Goal: Transaction & Acquisition: Purchase product/service

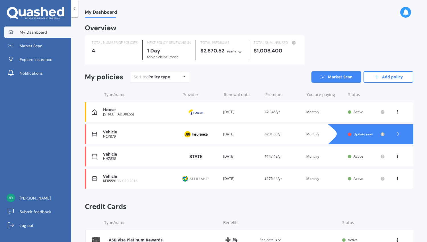
click at [362, 135] on span "Update now" at bounding box center [363, 134] width 19 height 5
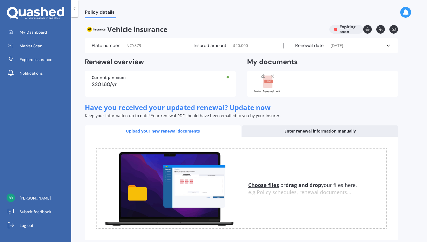
click at [136, 46] on span "NCY879" at bounding box center [133, 46] width 15 height 6
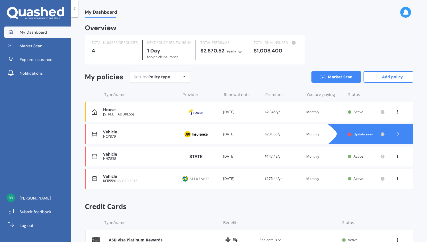
click at [358, 134] on span "Update now" at bounding box center [363, 134] width 19 height 5
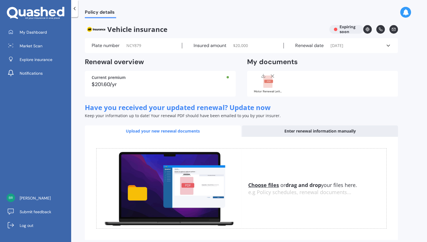
click at [302, 130] on div "Enter renewal information manually" at bounding box center [320, 130] width 156 height 11
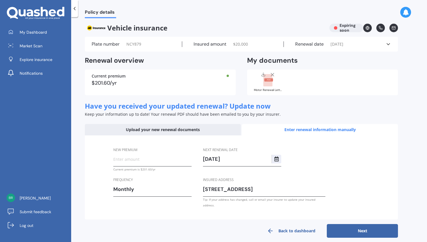
scroll to position [2, 0]
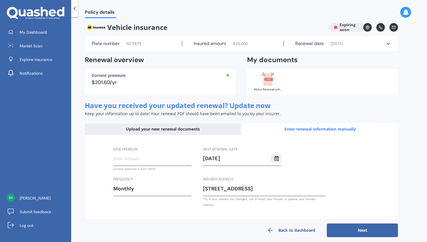
click at [156, 131] on div "Upload your new renewal documents" at bounding box center [163, 128] width 156 height 11
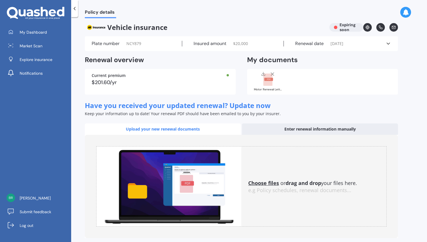
scroll to position [0, 0]
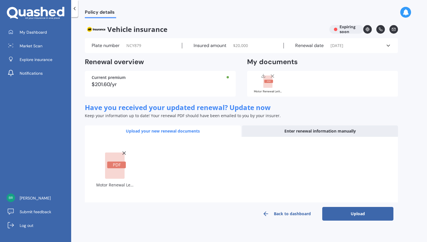
click at [355, 215] on button "Upload" at bounding box center [357, 214] width 71 height 14
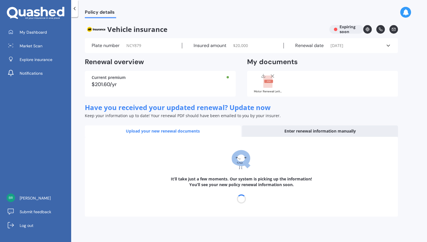
select select "10"
select select "09"
select select "2026"
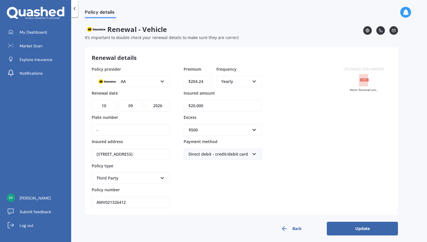
drag, startPoint x: 119, startPoint y: 130, endPoint x: 87, endPoint y: 132, distance: 31.7
click at [87, 132] on div "Renewal details Policy provider AA AA AMI AMP ANZ ASB [PERSON_NAME] Ando Assura…" at bounding box center [241, 130] width 313 height 167
type input "NCY879"
click at [162, 177] on icon at bounding box center [162, 177] width 5 height 4
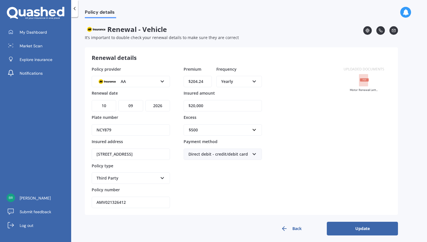
click at [368, 229] on button "Update" at bounding box center [362, 228] width 71 height 14
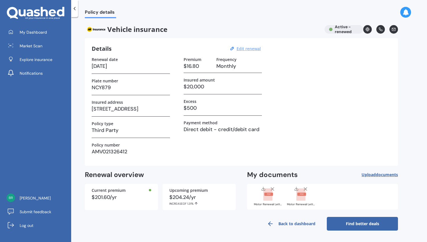
click at [253, 47] on u "Edit renewal" at bounding box center [249, 48] width 24 height 5
select select "10"
select select "09"
select select "2026"
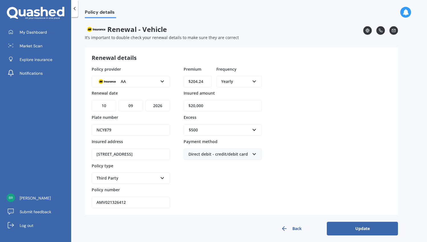
click at [361, 226] on button "Update" at bounding box center [362, 228] width 71 height 14
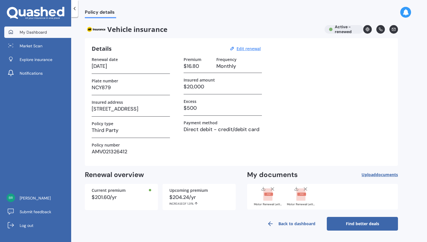
click at [36, 29] on span "My Dashboard" at bounding box center [33, 32] width 27 height 6
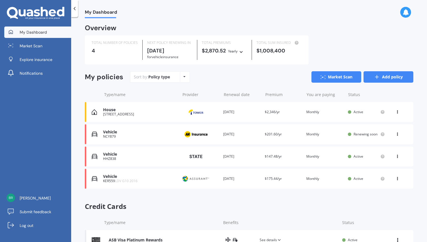
click at [380, 77] on link "Add policy" at bounding box center [389, 76] width 50 height 11
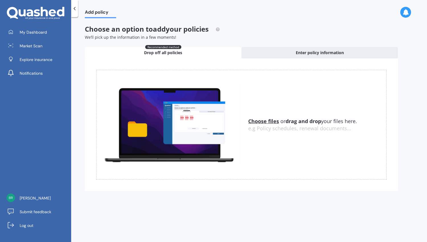
click at [75, 11] on icon at bounding box center [75, 9] width 6 height 6
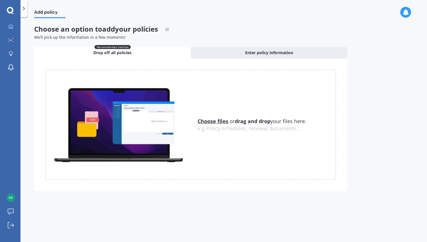
click at [23, 12] on div at bounding box center [23, 8] width 7 height 17
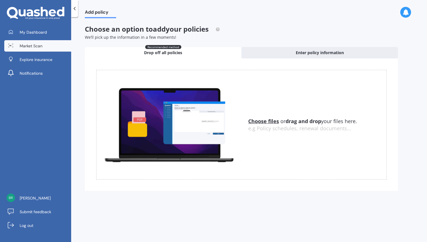
click at [30, 44] on span "Market Scan" at bounding box center [31, 46] width 23 height 6
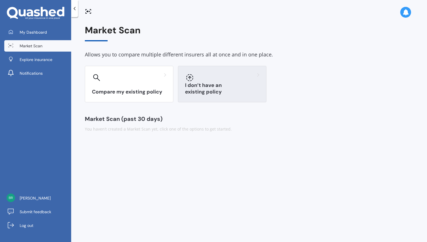
click at [205, 78] on div at bounding box center [222, 77] width 74 height 9
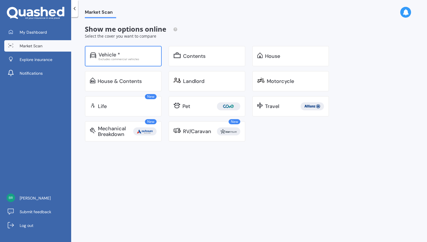
click at [104, 54] on div "Vehicle *" at bounding box center [109, 55] width 22 height 6
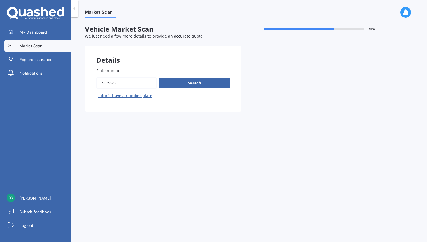
click at [122, 83] on input "Plate number" at bounding box center [126, 83] width 60 height 12
type input "RHN964"
click at [188, 85] on button "Search" at bounding box center [194, 82] width 71 height 11
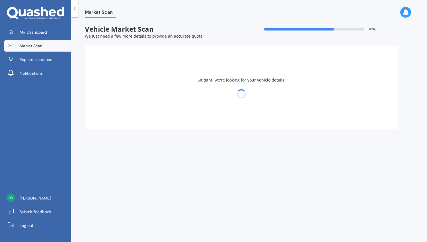
select select "12"
select select "06"
select select "1978"
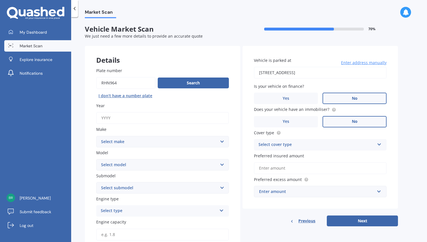
click at [169, 116] on input "Year" at bounding box center [162, 118] width 133 height 12
type input "2013"
click at [162, 146] on select "Select make AC ALFA ROMEO ASTON MARTIN AUDI AUSTIN BEDFORD Bentley BMW BYD CADI…" at bounding box center [162, 141] width 133 height 11
select select "SUBARU"
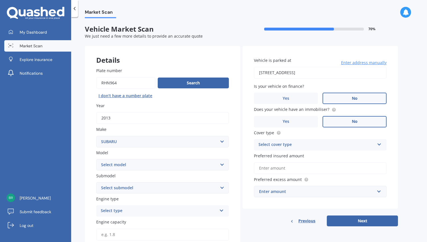
click at [96, 136] on select "Select make AC ALFA ROMEO ASTON MARTIN AUDI AUSTIN BEDFORD Bentley BMW BYD CADI…" at bounding box center [162, 141] width 133 height 11
click at [132, 165] on select "Select model BRZ Crosstrek Dex Exiga Forester Impreza Justy Legacy Leone levorg…" at bounding box center [162, 164] width 133 height 11
select select "IMPREZA"
click at [96, 159] on select "Select model BRZ Crosstrek Dex Exiga Forester Impreza Justy Legacy Leone levorg…" at bounding box center [162, 164] width 133 height 11
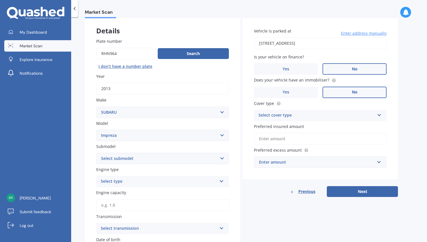
scroll to position [57, 0]
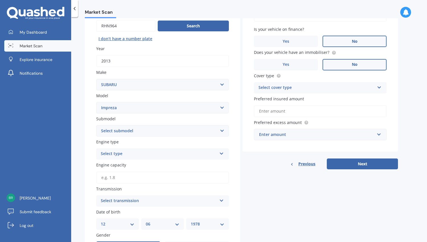
click at [151, 133] on select "Select submodel (All other turbo) 2.0i 2.0i Luxury 2.0i S Edition 2.0R 2.0R Spo…" at bounding box center [162, 130] width 133 height 11
click at [130, 135] on select "Select submodel (All other turbo) 2.0i 2.0i Luxury 2.0i S Edition 2.0R 2.0R Spo…" at bounding box center [162, 130] width 133 height 11
click at [133, 153] on div "Select type" at bounding box center [159, 153] width 116 height 7
click at [128, 165] on div "Petrol" at bounding box center [162, 165] width 132 height 10
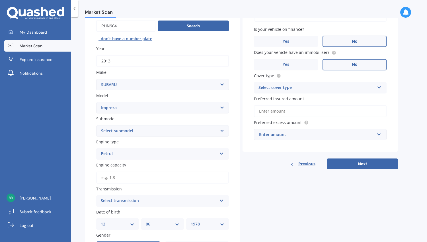
click at [124, 174] on input "Engine capacity" at bounding box center [162, 177] width 133 height 12
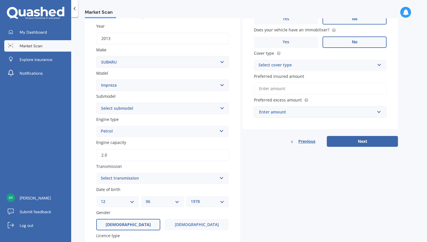
scroll to position [85, 0]
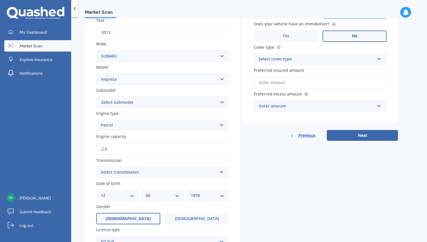
type input "2.0"
click at [127, 175] on div "Select transmission" at bounding box center [159, 172] width 116 height 7
click at [124, 186] on div "Auto" at bounding box center [162, 183] width 132 height 10
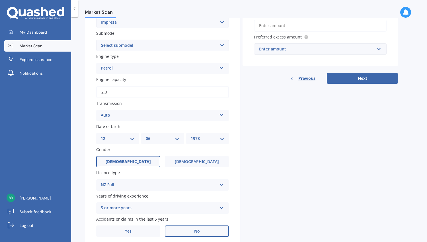
scroll to position [165, 0]
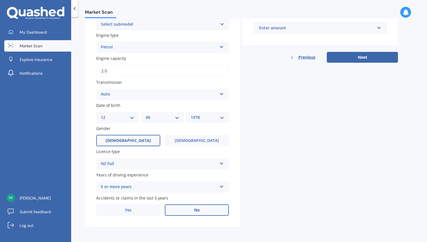
click at [204, 213] on label "No" at bounding box center [197, 209] width 64 height 11
click at [0, 0] on input "No" at bounding box center [0, 0] width 0 height 0
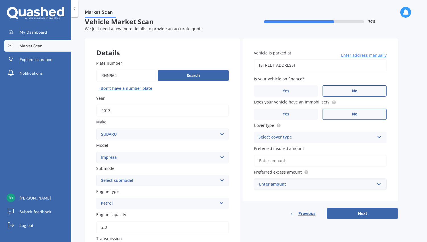
scroll to position [0, 0]
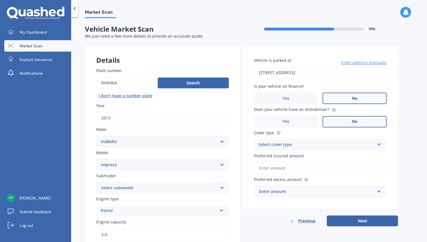
click at [346, 96] on label "No" at bounding box center [355, 98] width 64 height 11
click at [0, 0] on input "No" at bounding box center [0, 0] width 0 height 0
click at [344, 144] on div "Select cover type" at bounding box center [316, 144] width 116 height 7
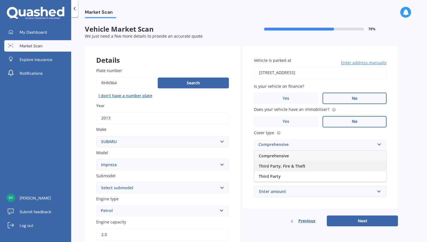
click at [321, 163] on div "Third Party, Fire & Theft" at bounding box center [320, 166] width 132 height 10
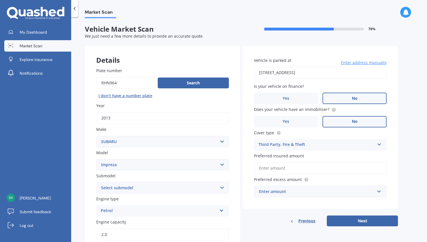
scroll to position [57, 0]
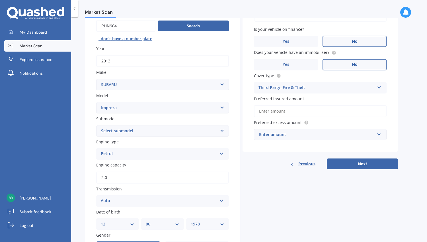
click at [315, 135] on div "Enter amount" at bounding box center [317, 134] width 116 height 6
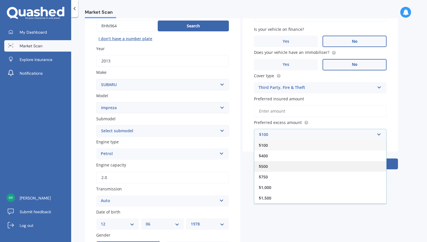
click at [302, 166] on div "$500" at bounding box center [320, 166] width 132 height 11
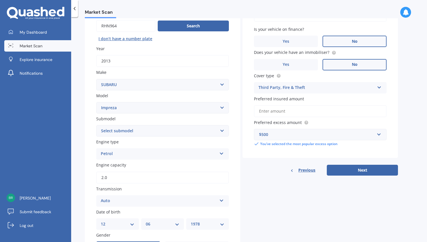
click at [303, 112] on input "Preferred insured amount" at bounding box center [320, 111] width 133 height 12
click at [395, 111] on div "Vehicle is parked at [STREET_ADDRESS] Enter address manually Is your vehicle on…" at bounding box center [320, 73] width 155 height 169
click at [366, 171] on button "Next" at bounding box center [362, 170] width 71 height 11
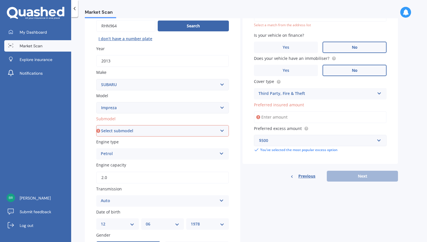
click at [211, 135] on select "Select submodel (All other turbo) 2.0i 2.0i Luxury 2.0i S Edition 2.0R 2.0R Spo…" at bounding box center [162, 130] width 133 height 11
click at [149, 132] on select "Select submodel (All other turbo) 2.0i 2.0i Luxury 2.0i S Edition 2.0R 2.0R Spo…" at bounding box center [162, 130] width 133 height 11
click at [144, 133] on select "Select submodel (All other turbo) 2.0i 2.0i Luxury 2.0i S Edition 2.0R 2.0R Spo…" at bounding box center [162, 130] width 133 height 11
select select "2.0I"
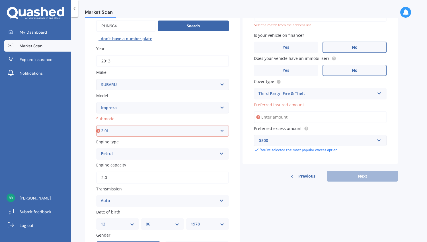
click at [96, 126] on select "Select submodel (All other turbo) 2.0i 2.0i Luxury 2.0i S Edition 2.0R 2.0R Spo…" at bounding box center [162, 130] width 133 height 11
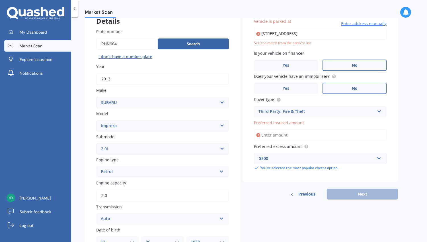
click at [286, 134] on input "Preferred insured amount" at bounding box center [320, 135] width 133 height 12
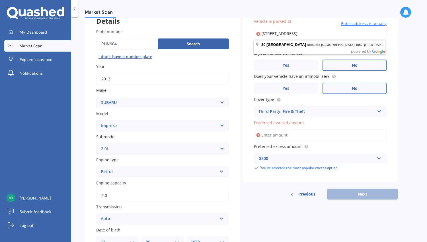
click at [354, 34] on input "[STREET_ADDRESS]" at bounding box center [320, 34] width 133 height 12
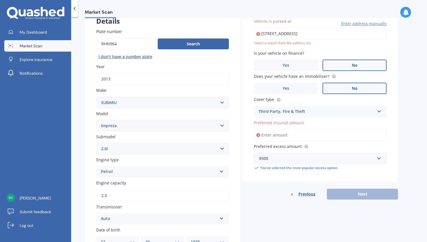
type input "[STREET_ADDRESS]"
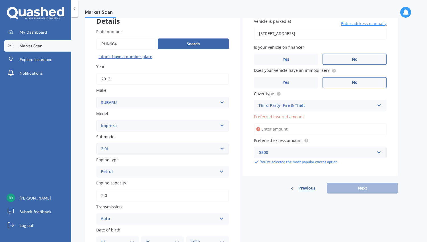
click at [282, 131] on input "Preferred insured amount" at bounding box center [320, 129] width 133 height 12
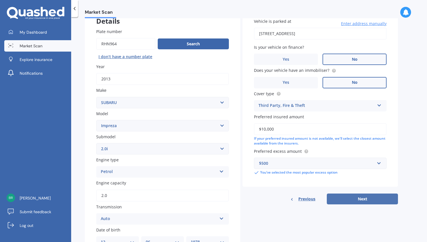
type input "$10,000"
click at [357, 201] on button "Next" at bounding box center [362, 198] width 71 height 11
select select "12"
select select "06"
select select "1978"
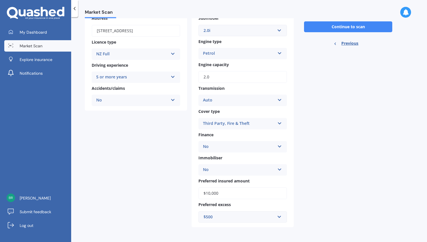
scroll to position [0, 0]
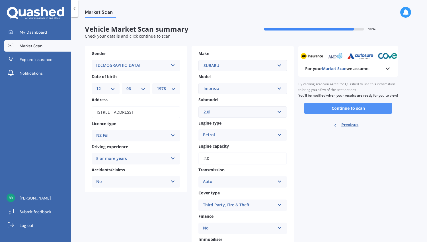
click at [348, 114] on button "Continue to scan" at bounding box center [348, 108] width 88 height 11
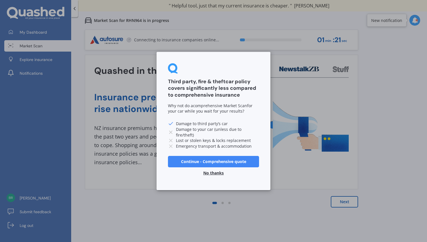
click at [218, 171] on button "No thanks" at bounding box center [213, 172] width 27 height 11
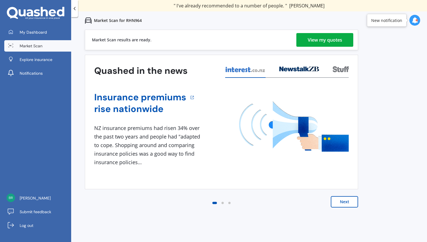
click at [316, 40] on div "View my quotes" at bounding box center [325, 40] width 34 height 14
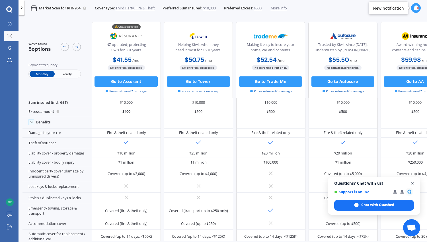
click at [412, 184] on span "Close chat" at bounding box center [412, 183] width 7 height 7
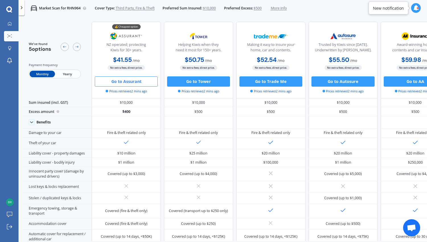
click at [128, 82] on button "Go to Assurant" at bounding box center [126, 81] width 63 height 10
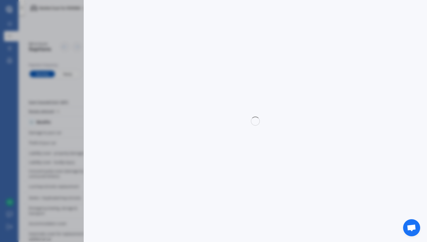
select select "Monthly"
select select "3rd partyfiretheft"
select select "0"
select select "[GEOGRAPHIC_DATA]"
select select "SUBARU"
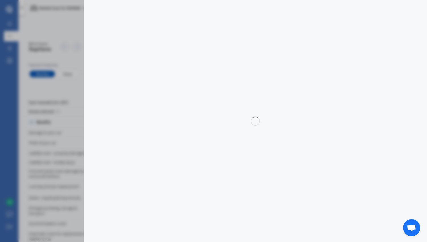
select select "IMPREZA"
select select "2.0I"
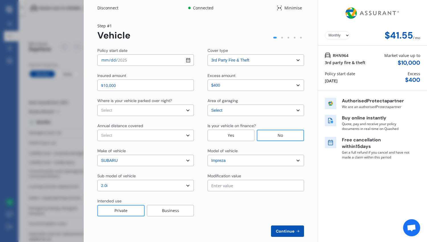
click at [164, 110] on select "Select In a garage On own property On street or road" at bounding box center [145, 109] width 96 height 11
select select "On own property"
click at [97, 104] on select "Select In a garage On own property On street or road" at bounding box center [145, 109] width 96 height 11
click at [159, 133] on select "Select Low (less than 15,000km per year) Average (15,000-30,000km per year) Hig…" at bounding box center [145, 135] width 96 height 11
select select "15000"
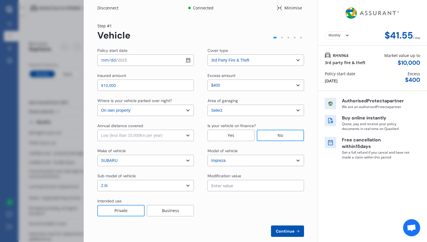
click at [97, 130] on select "Select Low (less than 15,000km per year) Average (15,000-30,000km per year) Hig…" at bounding box center [145, 135] width 96 height 11
click at [236, 84] on select "Select excess amount $400" at bounding box center [256, 84] width 96 height 11
click at [244, 186] on input "text" at bounding box center [256, 185] width 96 height 11
type input "$0.00"
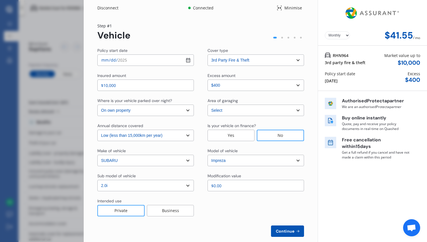
click at [126, 210] on div "Private" at bounding box center [120, 210] width 47 height 11
click at [286, 231] on span "Continue" at bounding box center [285, 231] width 21 height 5
select select "Mr"
select select "12"
select select "06"
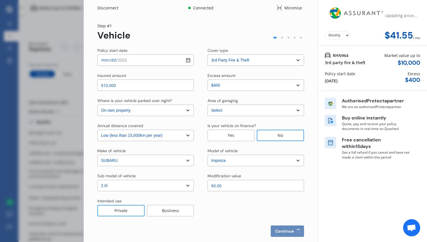
select select "1978"
select select "full"
select select "more than 4 years"
select select "[GEOGRAPHIC_DATA]"
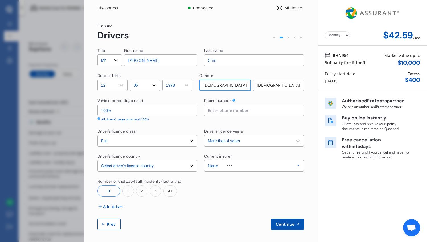
click at [138, 110] on input "100%" at bounding box center [147, 109] width 100 height 11
drag, startPoint x: 121, startPoint y: 112, endPoint x: 97, endPoint y: 110, distance: 23.7
click at [97, 110] on input "100%" at bounding box center [147, 109] width 100 height 11
type input "50%"
click at [212, 111] on input at bounding box center [254, 109] width 100 height 11
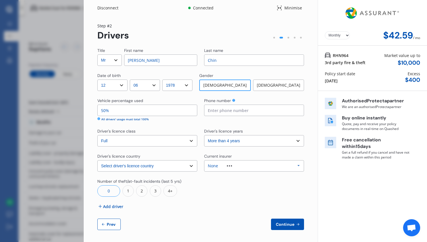
type input "0274321974"
click at [233, 142] on select "Select driver's licence years Less than 1 year 1-2 years 2-4 years More than 4 …" at bounding box center [254, 140] width 100 height 11
click at [230, 165] on div "None" at bounding box center [224, 166] width 33 height 4
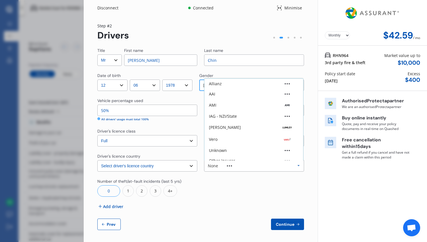
scroll to position [16, 0]
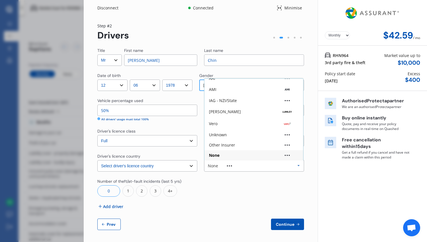
click at [230, 165] on div "None" at bounding box center [224, 166] width 33 height 4
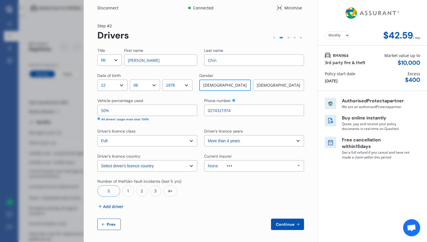
click at [115, 187] on div "0" at bounding box center [108, 190] width 23 height 11
click at [114, 205] on span "Add driver" at bounding box center [113, 206] width 20 height 6
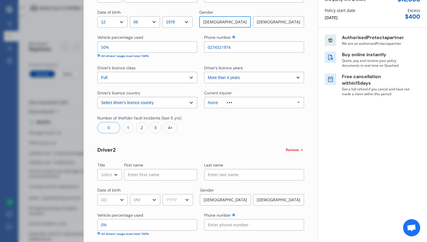
scroll to position [85, 0]
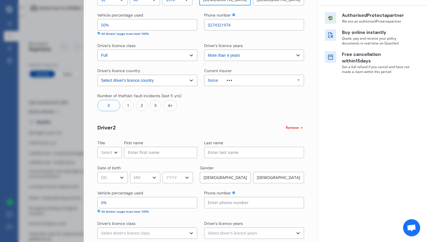
click at [114, 153] on select "Select Mr Mrs Miss Ms Dr" at bounding box center [109, 152] width 24 height 11
select select "Miss"
click at [97, 147] on select "Select Mr Mrs Miss Ms Dr" at bounding box center [109, 152] width 24 height 11
click at [141, 155] on input at bounding box center [160, 152] width 73 height 11
type input "[PERSON_NAME]"
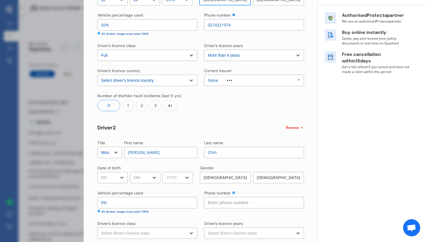
type input "Chin"
click at [113, 178] on select "DD 01 02 03 04 05 06 07 08 09 10 11 12 13 14 15 16 17 18 19 20 21 22 23 24 25 2…" at bounding box center [112, 177] width 30 height 11
select select "01"
click at [97, 172] on select "DD 01 02 03 04 05 06 07 08 09 10 11 12 13 14 15 16 17 18 19 20 21 22 23 24 25 2…" at bounding box center [112, 177] width 30 height 11
click at [148, 174] on select "MM 01 02 03 04 05 06 07 08 09 10 11 12" at bounding box center [145, 177] width 30 height 11
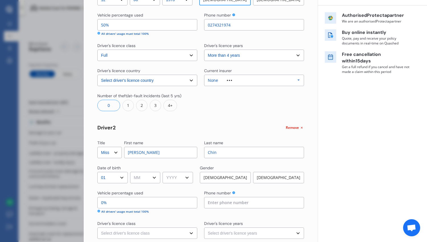
select select "09"
click at [131, 172] on select "MM 01 02 03 04 05 06 07 08 09 10 11 12" at bounding box center [145, 177] width 30 height 11
click at [178, 180] on select "YYYY 2009 2008 2007 2006 2005 2004 2003 2002 2001 2000 1999 1998 1997 1996 1995…" at bounding box center [178, 177] width 30 height 11
select select "1984"
click at [165, 172] on select "YYYY 2009 2008 2007 2006 2005 2004 2003 2002 2001 2000 1999 1998 1997 1996 1995…" at bounding box center [178, 177] width 30 height 11
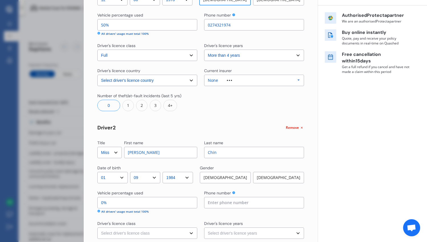
click at [275, 178] on div "[DEMOGRAPHIC_DATA]" at bounding box center [278, 177] width 51 height 11
click at [142, 204] on input "0%" at bounding box center [147, 202] width 100 height 11
type input "05%"
type input "50%"
type input "050%"
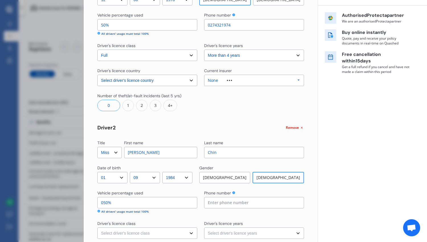
drag, startPoint x: 120, startPoint y: 205, endPoint x: 80, endPoint y: 206, distance: 39.6
click at [80, 206] on div "Disconnect Connected Minimise Yearly Monthly $42.59 / mo Step # 2 Drivers Title…" at bounding box center [213, 121] width 427 height 242
type input "95%"
type input "50%"
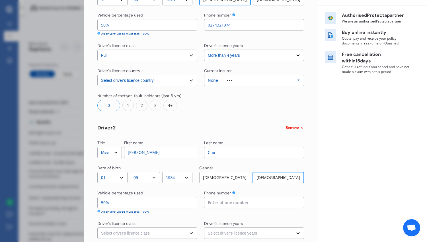
type input "50%"
click at [216, 200] on input at bounding box center [254, 202] width 100 height 11
type input "0210692799"
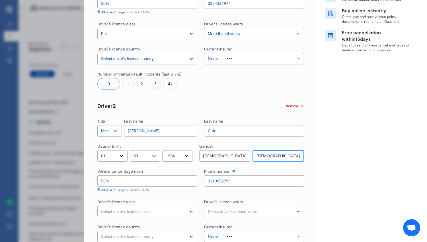
scroll to position [114, 0]
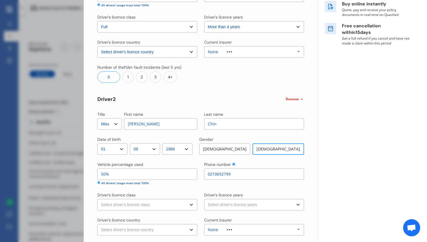
click at [190, 199] on select "Select driver's licence class None Learner Restricted Full" at bounding box center [147, 204] width 100 height 11
select select "full"
click at [97, 199] on select "Select driver's licence class None Learner Restricted Full" at bounding box center [147, 204] width 100 height 11
click at [231, 208] on select "Select driver's licence years Less than 1 year 1-2 years 2-4 years More than 4 …" at bounding box center [254, 204] width 100 height 11
select select "more than 4 years"
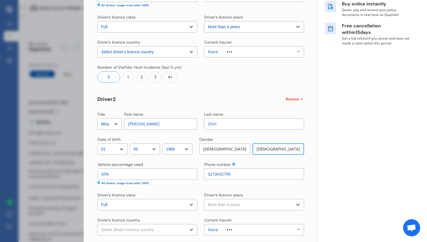
click at [204, 199] on select "Select driver's licence years Less than 1 year 1-2 years 2-4 years More than 4 …" at bounding box center [254, 204] width 100 height 11
click at [168, 226] on select "Select driver's licence country [GEOGRAPHIC_DATA] [GEOGRAPHIC_DATA] [GEOGRAPHIC…" at bounding box center [147, 229] width 100 height 11
select select "[GEOGRAPHIC_DATA]"
click at [97, 224] on select "Select driver's licence country [GEOGRAPHIC_DATA] [GEOGRAPHIC_DATA] [GEOGRAPHIC…" at bounding box center [147, 229] width 100 height 11
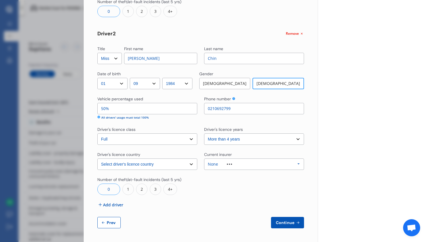
click at [291, 225] on button "Continue" at bounding box center [287, 222] width 33 height 11
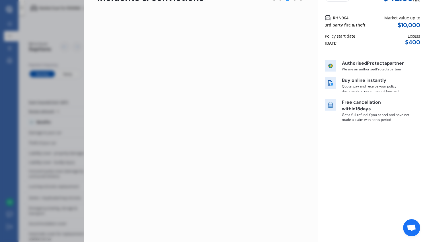
scroll to position [0, 0]
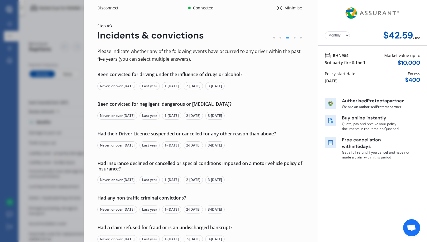
click at [123, 86] on div "Never, or over [DATE]" at bounding box center [117, 86] width 40 height 8
click at [119, 116] on div "Never, or over [DATE]" at bounding box center [117, 116] width 40 height 8
click at [114, 145] on div "Never, or over [DATE]" at bounding box center [117, 145] width 40 height 8
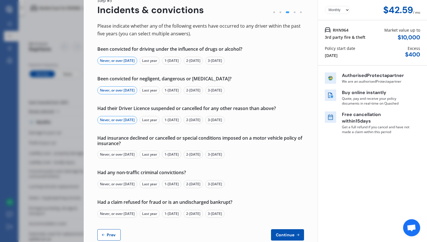
scroll to position [38, 0]
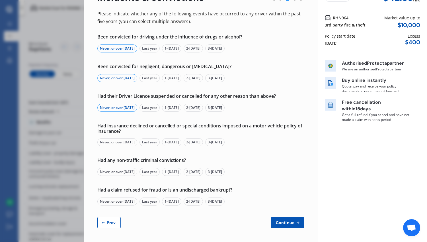
click at [114, 143] on div "Never, or over [DATE]" at bounding box center [117, 142] width 40 height 8
click at [116, 173] on div "Never, or over [DATE]" at bounding box center [117, 172] width 40 height 8
click at [116, 201] on div "Never, or over [DATE]" at bounding box center [117, 201] width 40 height 8
click at [289, 221] on span "Continue" at bounding box center [285, 222] width 21 height 5
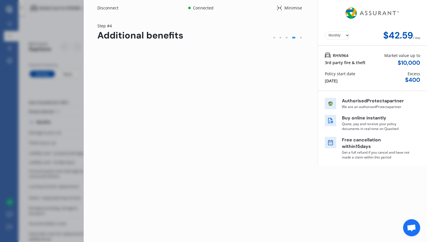
scroll to position [0, 0]
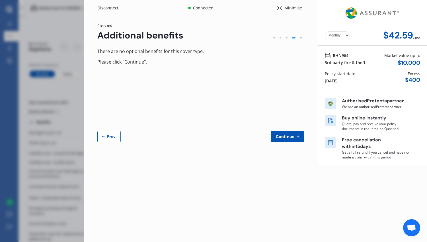
click at [288, 136] on span "Continue" at bounding box center [285, 136] width 21 height 5
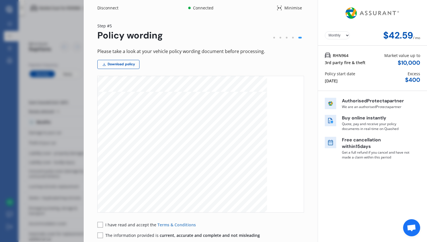
scroll to position [1190, 0]
click at [100, 223] on rect at bounding box center [100, 224] width 6 height 6
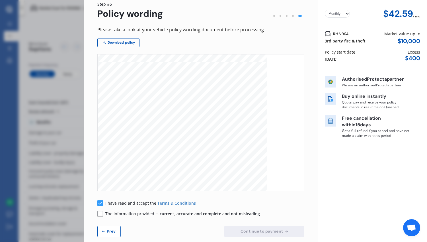
scroll to position [30, 0]
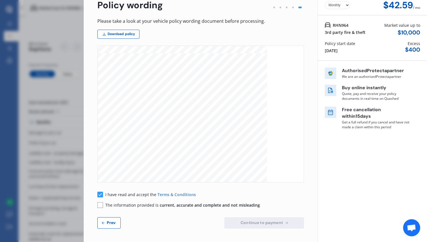
click at [100, 204] on rect at bounding box center [100, 205] width 6 height 6
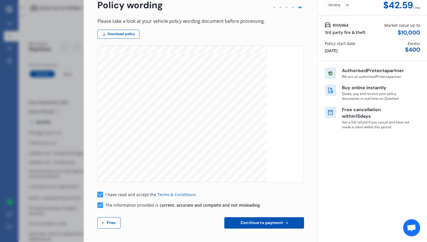
click at [264, 224] on span "Continue to payment" at bounding box center [261, 222] width 45 height 5
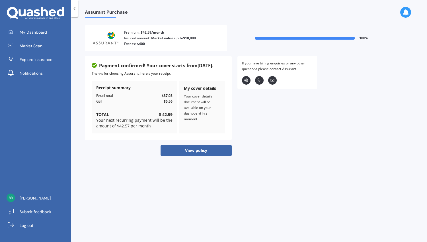
click at [200, 150] on button "View policy" at bounding box center [196, 150] width 71 height 11
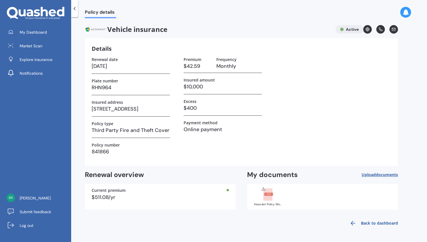
click at [266, 196] on rect at bounding box center [267, 194] width 9 height 13
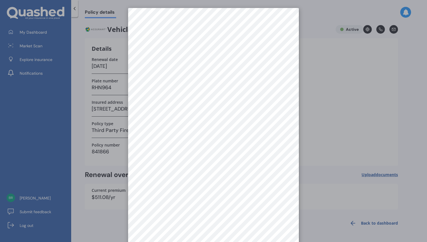
click at [319, 81] on div at bounding box center [213, 121] width 427 height 242
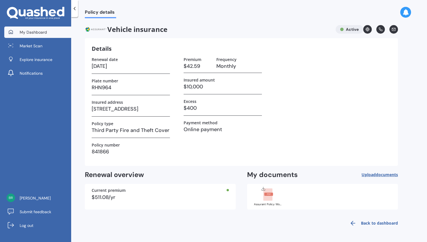
click at [42, 33] on span "My Dashboard" at bounding box center [33, 32] width 27 height 6
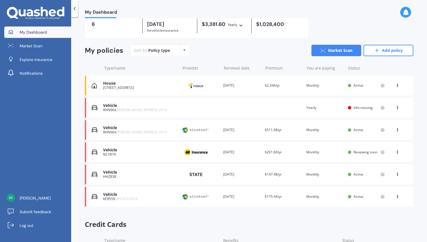
scroll to position [57, 0]
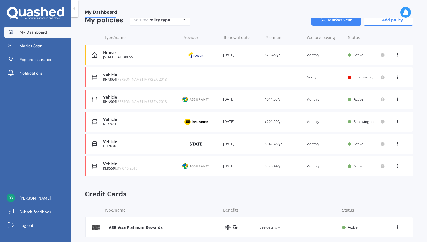
click at [395, 75] on icon at bounding box center [397, 75] width 4 height 3
click at [374, 100] on div "Delete" at bounding box center [385, 99] width 56 height 11
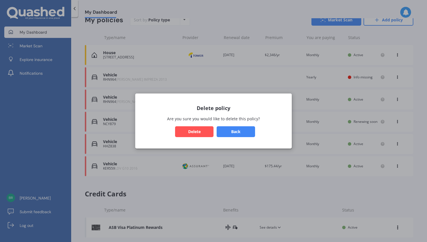
click at [194, 133] on button "Delete" at bounding box center [194, 131] width 38 height 11
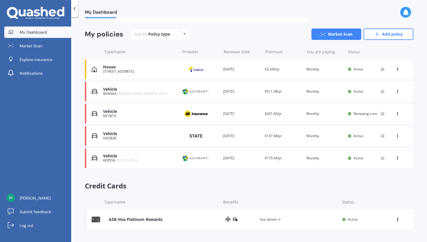
scroll to position [43, 0]
click at [122, 137] on div "HHZ838" at bounding box center [140, 138] width 74 height 4
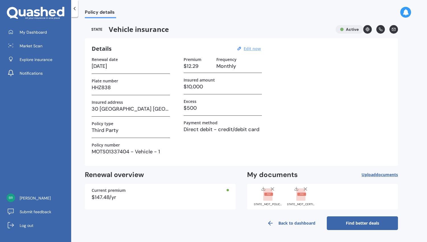
click at [251, 48] on u "Edit now" at bounding box center [252, 48] width 17 height 5
select select "04"
select select "07"
select select "2026"
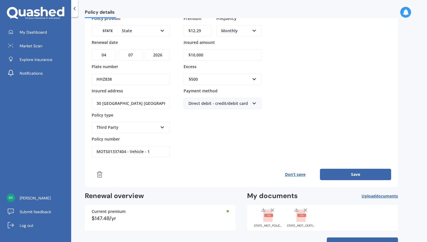
scroll to position [61, 0]
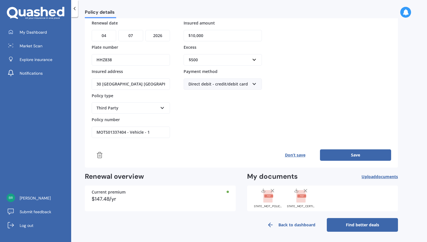
click at [283, 225] on link "Back to dashboard" at bounding box center [291, 225] width 71 height 14
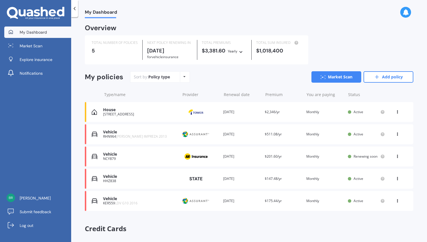
click at [397, 111] on div "View option View policy Delete" at bounding box center [397, 112] width 5 height 6
click at [410, 101] on div "Type/name Provider Renewal date Premium You are paying Status" at bounding box center [249, 94] width 328 height 15
